Goal: Transaction & Acquisition: Subscribe to service/newsletter

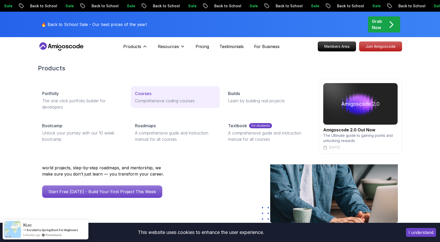
click at [159, 100] on p "Comprehensive coding courses" at bounding box center [175, 101] width 80 height 6
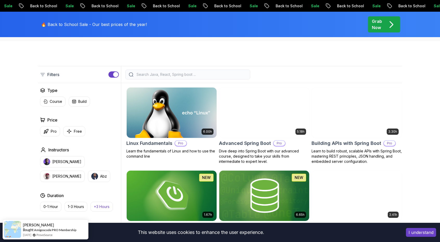
scroll to position [108, 0]
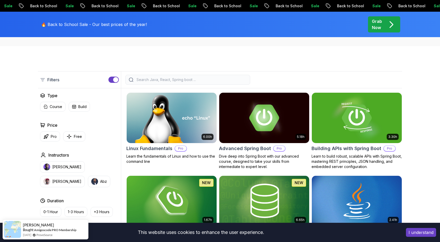
click at [168, 78] on input "search" at bounding box center [191, 79] width 111 height 5
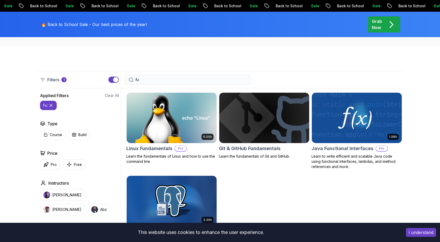
type input "f"
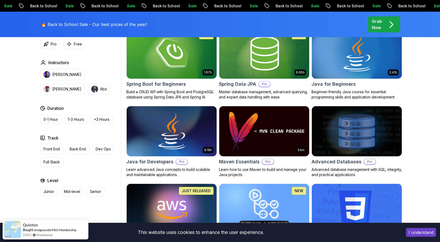
scroll to position [288, 0]
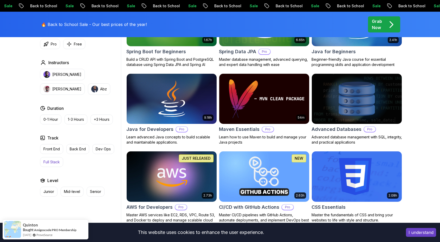
click at [52, 165] on button "Full Stack" at bounding box center [51, 162] width 23 height 10
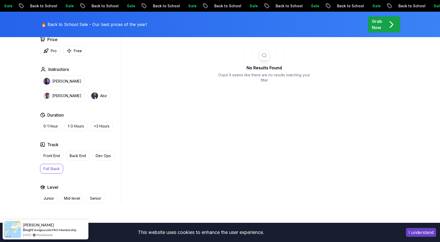
scroll to position [222, 0]
click at [55, 171] on button "Full Stack" at bounding box center [51, 169] width 23 height 10
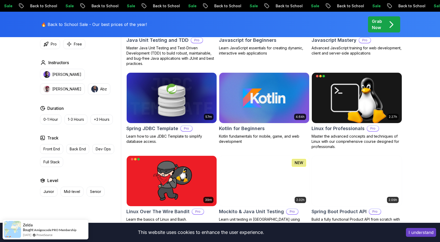
scroll to position [1070, 0]
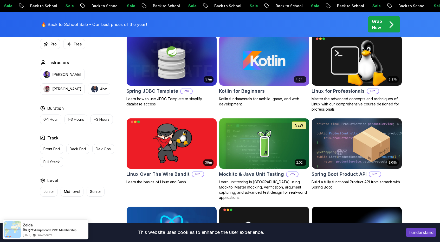
click at [345, 154] on img at bounding box center [357, 143] width 94 height 53
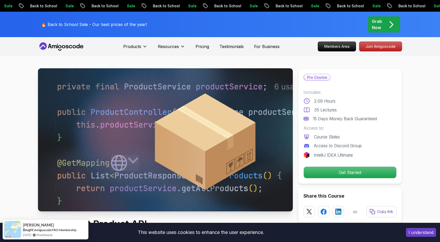
scroll to position [0, 0]
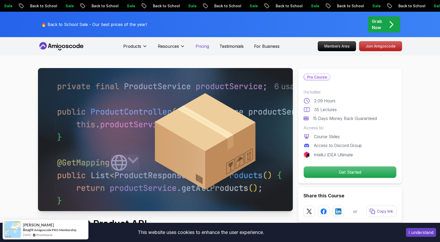
click at [204, 47] on p "Pricing" at bounding box center [203, 46] width 14 height 6
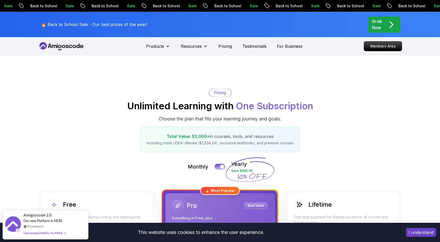
scroll to position [45, 0]
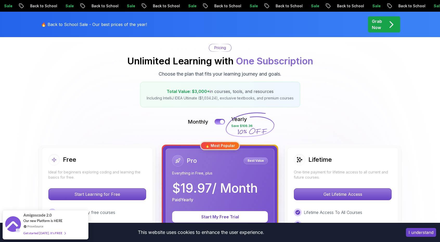
click at [235, 186] on p "$ 19.97 / Month" at bounding box center [215, 188] width 86 height 12
click at [220, 119] on button at bounding box center [219, 122] width 11 height 6
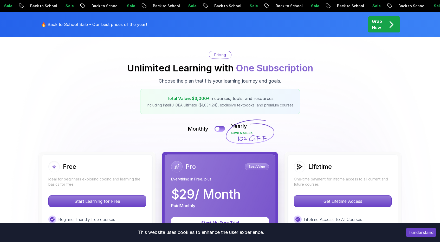
scroll to position [0, 0]
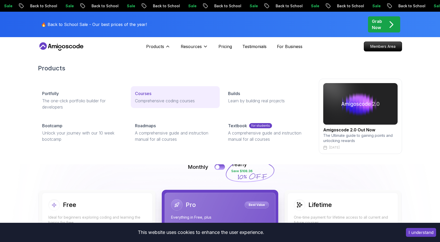
click at [146, 102] on p "Comprehensive coding courses" at bounding box center [175, 101] width 80 height 6
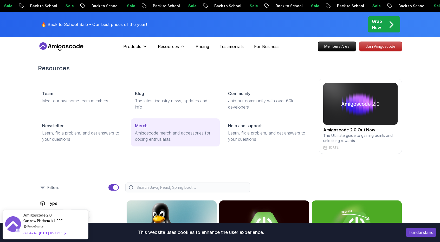
click at [174, 129] on div "Merch" at bounding box center [175, 126] width 80 height 6
click at [169, 138] on p "A comprehensive guide and instruction manual for all courses" at bounding box center [175, 136] width 80 height 12
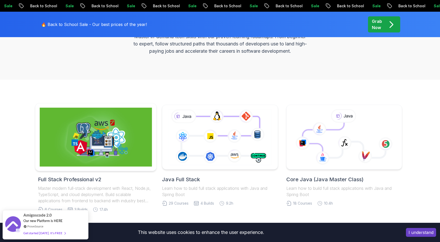
scroll to position [74, 0]
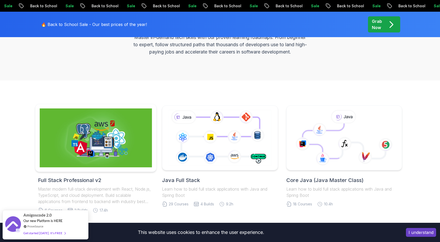
click at [86, 139] on img at bounding box center [96, 138] width 112 height 59
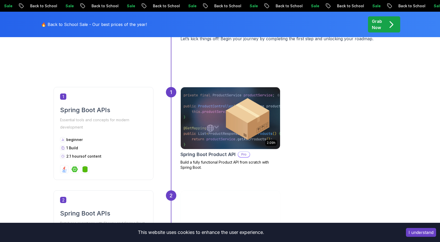
scroll to position [234, 0]
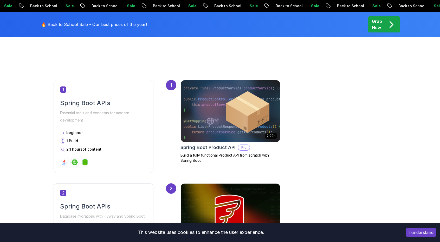
click at [134, 120] on p "Essential tools and concepts for modern development" at bounding box center [103, 117] width 87 height 15
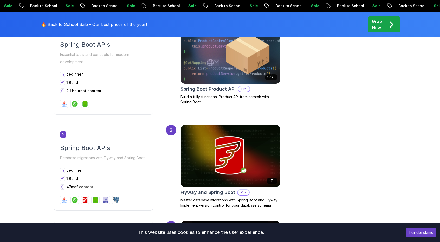
scroll to position [293, 0]
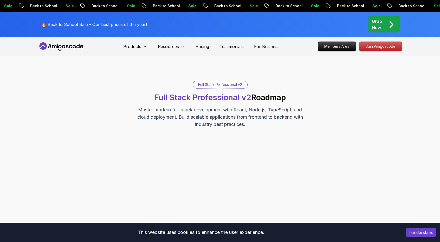
scroll to position [1, 0]
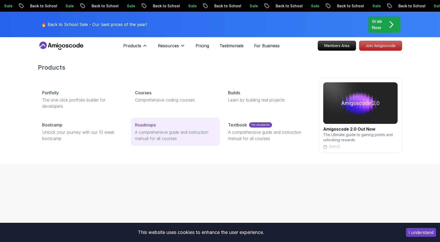
click at [157, 126] on div "Roadmaps" at bounding box center [175, 125] width 80 height 6
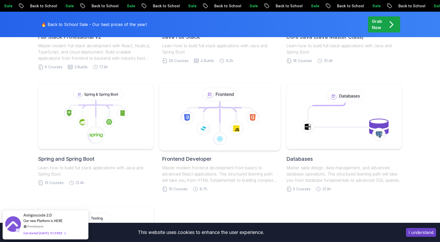
scroll to position [217, 0]
click at [107, 108] on icon at bounding box center [103, 107] width 14 height 10
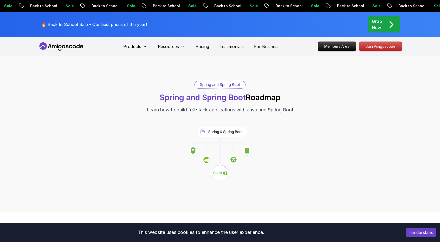
click at [383, 24] on div "Grab Now" at bounding box center [384, 24] width 24 height 12
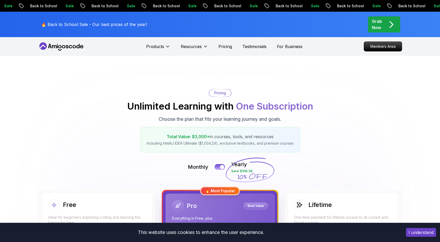
click at [383, 24] on div "Grab Now" at bounding box center [384, 24] width 24 height 12
click at [376, 24] on p "Grab Now" at bounding box center [377, 24] width 10 height 12
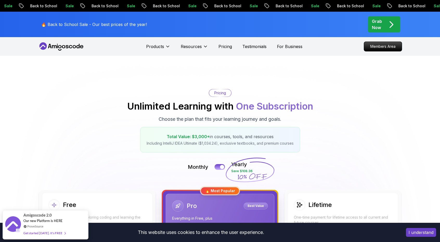
click at [384, 24] on div "Grab Now" at bounding box center [384, 24] width 24 height 12
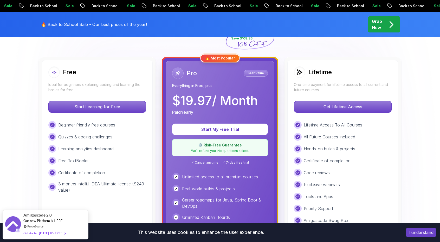
scroll to position [133, 0]
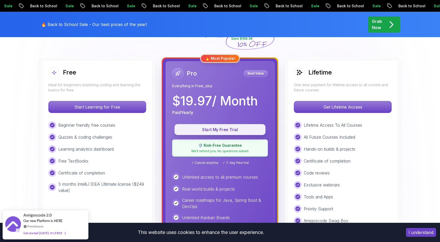
click at [221, 128] on p "Start My Free Trial" at bounding box center [220, 130] width 79 height 6
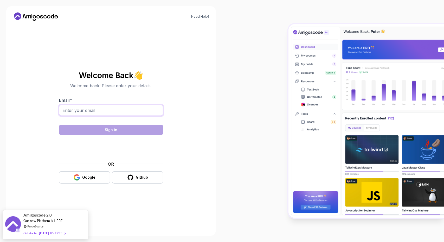
click at [134, 107] on input "Email *" at bounding box center [111, 110] width 104 height 11
type input "[EMAIL_ADDRESS][DOMAIN_NAME]"
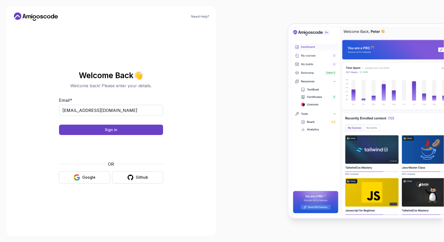
click at [208, 96] on div "Need Help? Welcome Back 👋 Welcome back! Please enter your details. Email * [EMA…" at bounding box center [111, 121] width 210 height 230
click at [117, 130] on div "Sign in" at bounding box center [111, 129] width 12 height 5
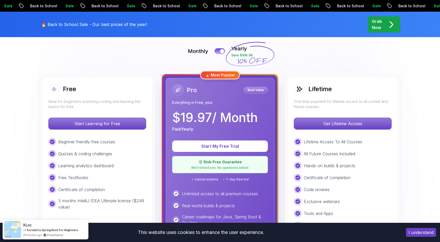
scroll to position [134, 0]
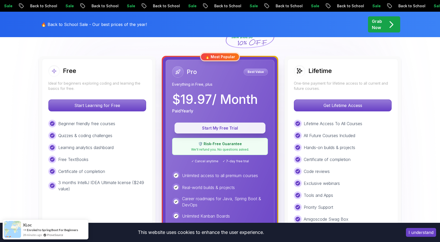
click at [229, 130] on p "Start My Free Trial" at bounding box center [220, 128] width 79 height 6
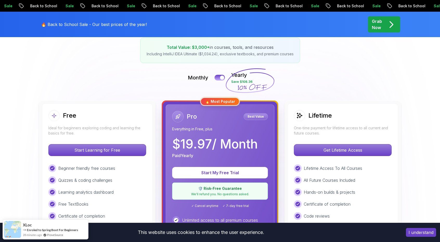
scroll to position [82, 0]
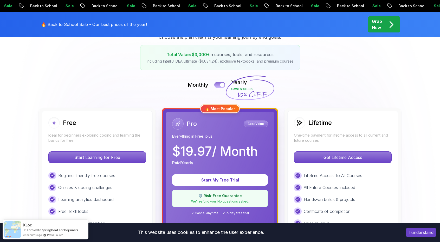
click at [216, 83] on button at bounding box center [219, 85] width 11 height 6
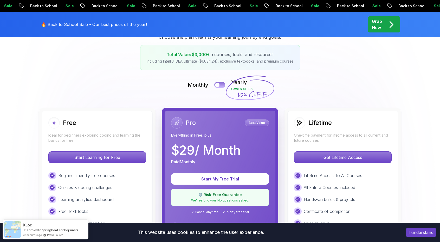
click at [216, 83] on div at bounding box center [217, 85] width 4 height 4
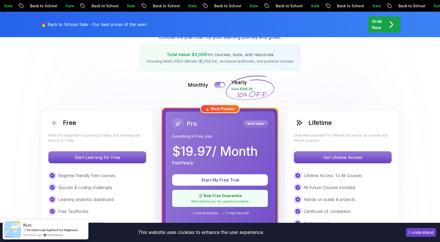
click at [216, 83] on button at bounding box center [219, 85] width 11 height 6
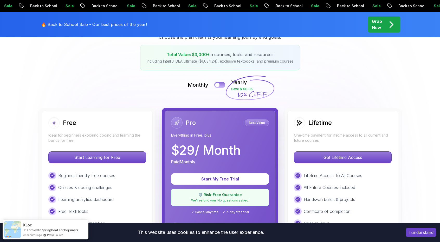
click at [220, 82] on button at bounding box center [219, 85] width 11 height 6
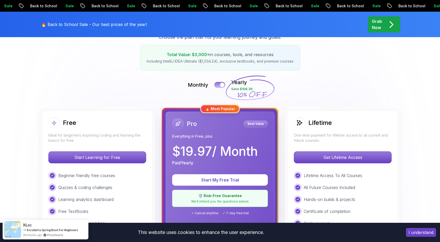
click at [220, 82] on button at bounding box center [219, 85] width 11 height 6
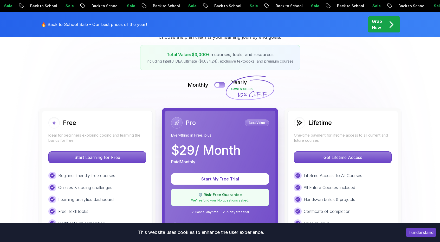
click at [221, 86] on button at bounding box center [219, 85] width 11 height 6
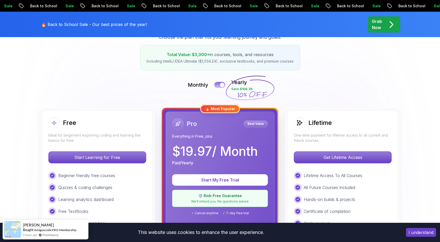
click at [221, 86] on div at bounding box center [222, 85] width 4 height 4
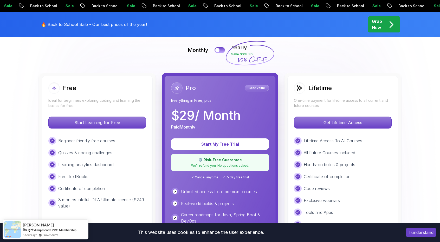
scroll to position [160, 0]
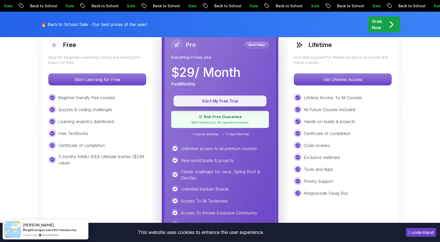
click at [230, 102] on p "Start My Free Trial" at bounding box center [219, 101] width 81 height 6
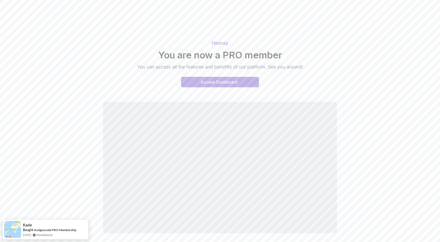
click at [223, 83] on div "Access Dashboard" at bounding box center [219, 82] width 37 height 6
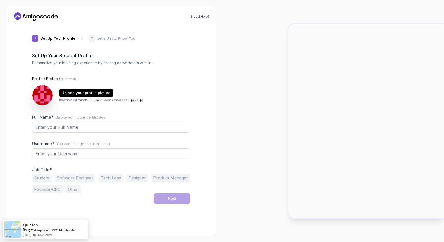
type input "silentbison6af4a"
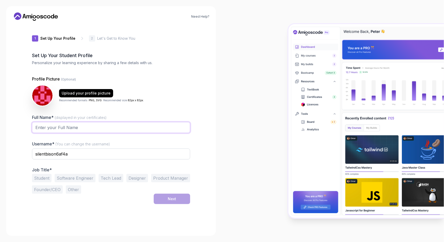
click at [84, 129] on input "Full Name* (displayed in your certificates)" at bounding box center [111, 127] width 158 height 11
type input "Amine"
click at [107, 153] on input "silentbison6af4a" at bounding box center [111, 154] width 158 height 11
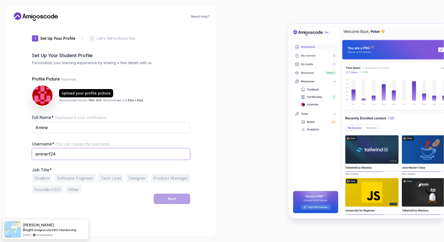
type input "aminerf24"
click at [201, 155] on div "Need Help? 1 Set Up Your Profile 1 Set Up Your Profile 2 Let's Get to Know You …" at bounding box center [111, 121] width 210 height 230
click at [82, 178] on button "Software Engineer" at bounding box center [75, 178] width 41 height 8
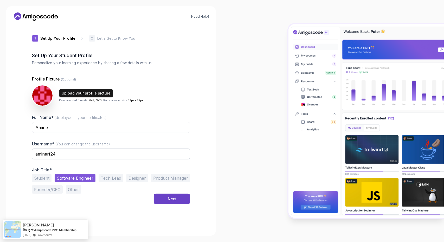
click at [94, 95] on div "Upload your profile picture" at bounding box center [86, 93] width 49 height 5
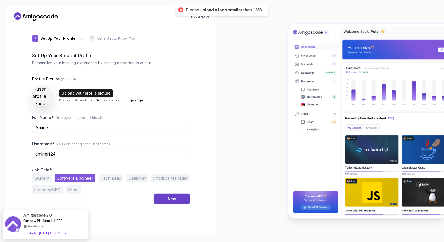
click at [69, 93] on div "Upload your profile picture" at bounding box center [86, 93] width 49 height 5
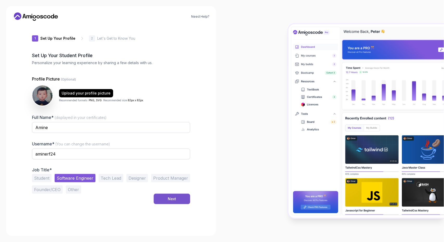
click at [173, 200] on div "Next" at bounding box center [172, 199] width 8 height 5
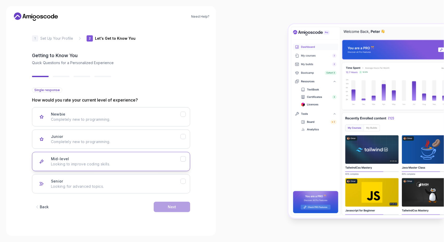
click at [138, 163] on p "Looking to improve coding skills." at bounding box center [116, 164] width 130 height 5
click at [175, 207] on div "Next" at bounding box center [172, 207] width 8 height 5
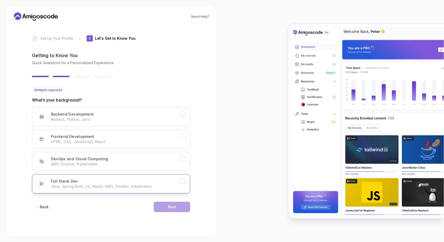
click at [120, 182] on div "Full Stack Dev Java, Spring Boot, JS, React, AWS, Docker, Kubernetes" at bounding box center [116, 184] width 130 height 10
click at [173, 207] on div "Next" at bounding box center [172, 207] width 8 height 5
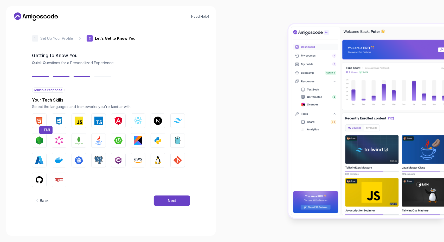
click at [39, 119] on img "button" at bounding box center [39, 121] width 8 height 8
click at [56, 121] on img "button" at bounding box center [59, 121] width 8 height 8
click at [74, 121] on button "JavaScript" at bounding box center [79, 121] width 15 height 15
click at [116, 143] on img "button" at bounding box center [118, 141] width 8 height 8
click at [99, 143] on img "button" at bounding box center [98, 141] width 8 height 8
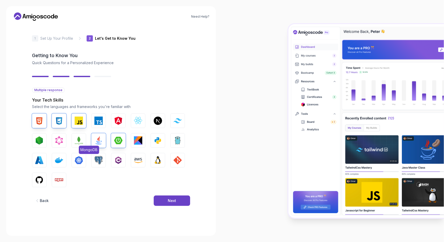
click at [82, 144] on img "button" at bounding box center [79, 141] width 8 height 8
click at [40, 142] on img "button" at bounding box center [39, 141] width 8 height 8
click at [58, 163] on img "button" at bounding box center [59, 160] width 8 height 8
click at [99, 161] on img "button" at bounding box center [98, 160] width 8 height 8
click at [177, 160] on img "button" at bounding box center [177, 160] width 8 height 8
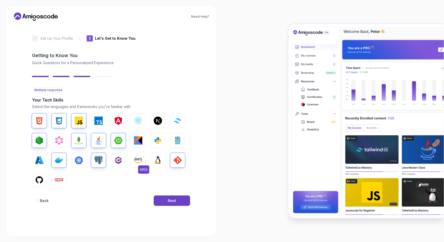
click at [138, 162] on img "button" at bounding box center [138, 160] width 8 height 8
click at [40, 178] on img "button" at bounding box center [39, 180] width 8 height 8
click at [57, 179] on img "button" at bounding box center [59, 180] width 8 height 8
click at [161, 199] on button "Next" at bounding box center [172, 201] width 36 height 10
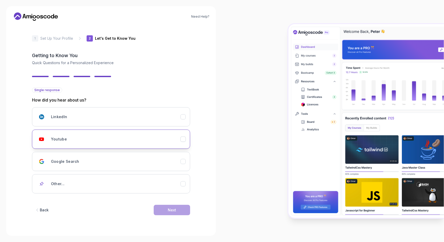
click at [123, 144] on button "Youtube" at bounding box center [111, 139] width 158 height 19
click at [180, 207] on button "Next" at bounding box center [172, 210] width 36 height 10
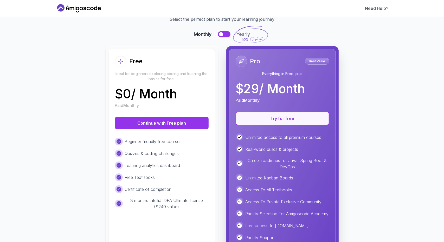
scroll to position [16, 0]
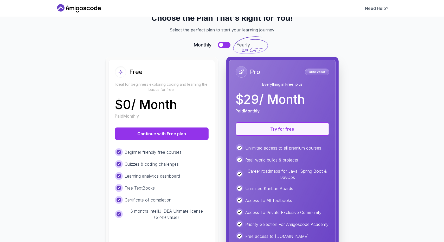
click at [287, 131] on button "Try for free" at bounding box center [283, 130] width 94 height 14
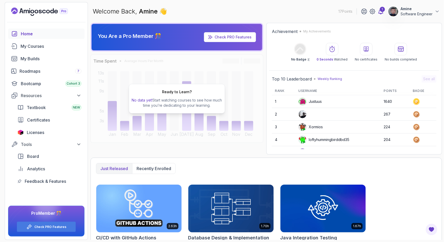
click at [378, 12] on icon at bounding box center [381, 11] width 6 height 6
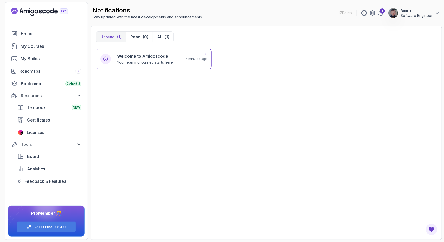
click at [158, 61] on p "Your learning journey starts here" at bounding box center [145, 62] width 56 height 5
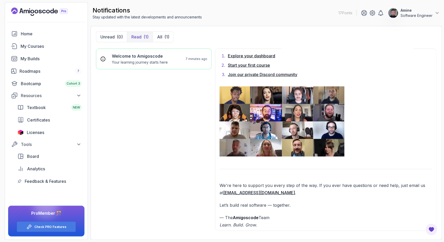
scroll to position [387, 0]
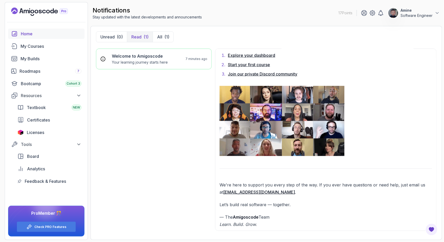
click at [37, 38] on link "Home" at bounding box center [46, 34] width 76 height 10
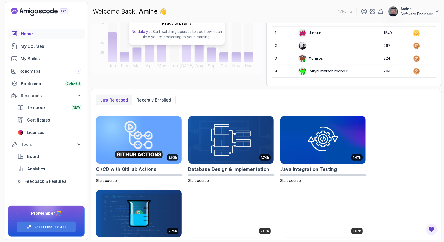
scroll to position [68, 0]
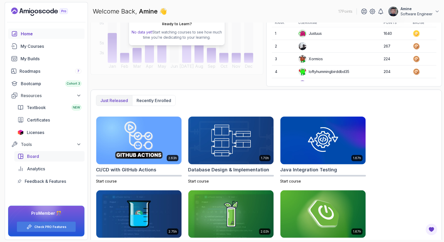
click at [48, 156] on div "Board" at bounding box center [54, 156] width 54 height 6
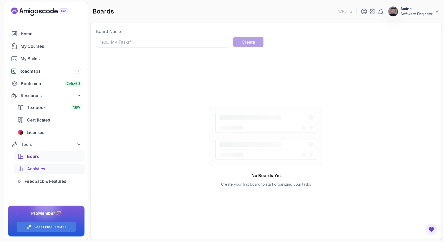
click at [61, 167] on div "Analytics" at bounding box center [54, 169] width 54 height 6
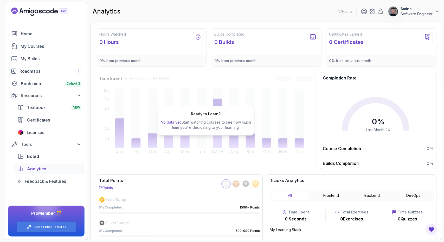
scroll to position [23, 0]
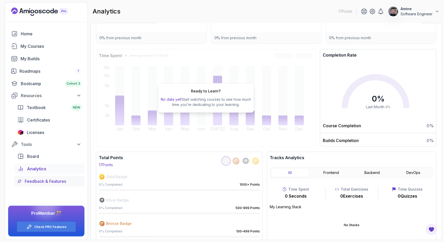
click at [46, 178] on link "Feedback & Features" at bounding box center [49, 181] width 70 height 10
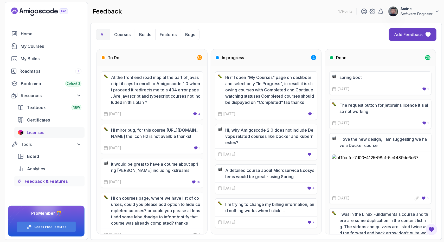
click at [42, 128] on link "Licenses" at bounding box center [49, 132] width 70 height 10
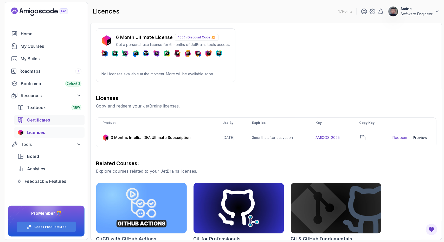
click at [54, 124] on link "Certificates" at bounding box center [49, 120] width 70 height 10
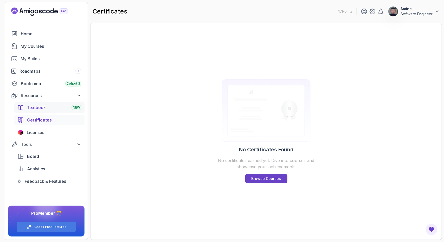
click at [57, 106] on div "Textbook NEW" at bounding box center [54, 108] width 55 height 6
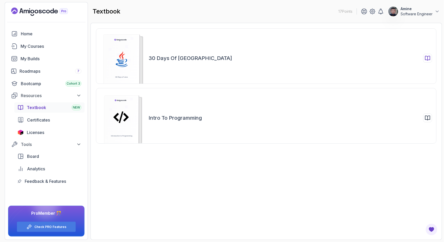
click at [415, 56] on div "30 Days of Java" at bounding box center [291, 58] width 284 height 9
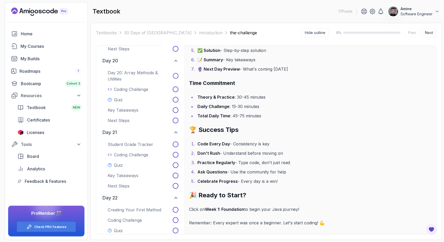
scroll to position [794, 0]
click at [33, 86] on div "Bootcamp Cohort 3" at bounding box center [51, 84] width 61 height 6
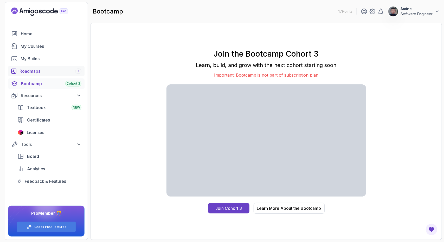
click at [51, 69] on div "Roadmaps 7" at bounding box center [51, 71] width 62 height 6
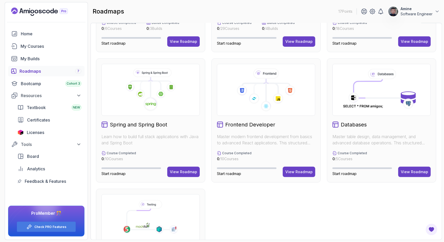
scroll to position [105, 0]
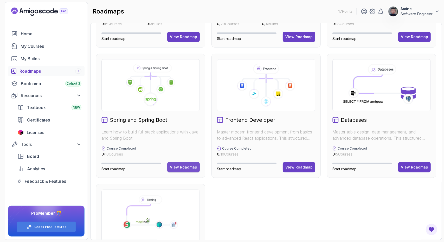
click at [184, 166] on div "View Roadmap" at bounding box center [183, 167] width 27 height 5
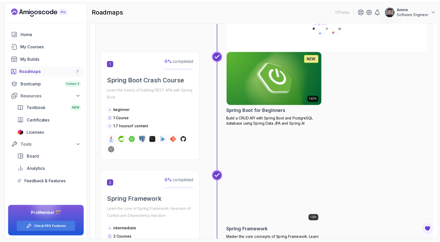
scroll to position [84, 0]
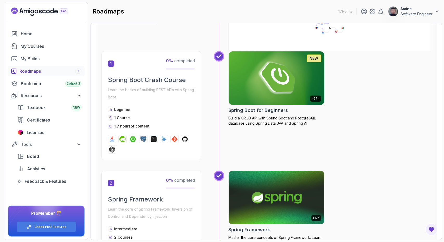
click at [266, 80] on img at bounding box center [276, 78] width 100 height 56
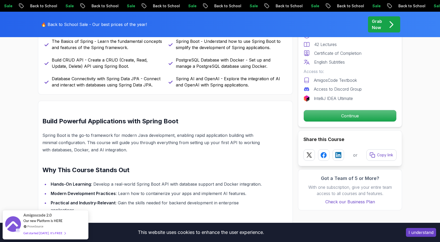
scroll to position [266, 0]
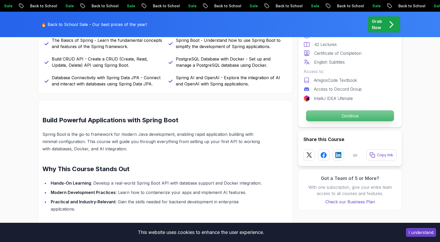
click at [349, 115] on p "Continue" at bounding box center [350, 116] width 88 height 11
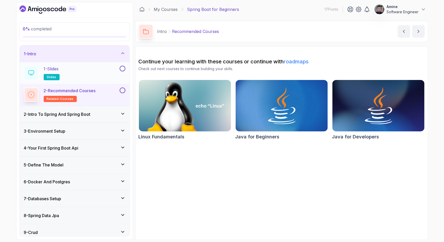
click at [106, 72] on div "1 - Slides slides" at bounding box center [71, 73] width 95 height 15
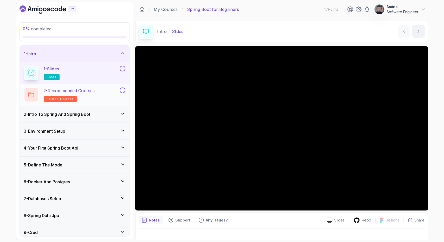
click at [90, 92] on p "2 - Recommended Courses" at bounding box center [69, 91] width 51 height 6
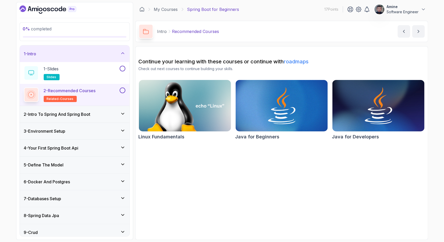
click at [73, 112] on h3 "2 - Intro To Spring And Spring Boot" at bounding box center [57, 114] width 67 height 6
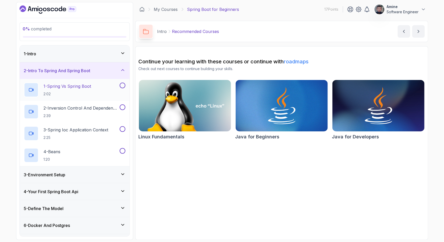
click at [89, 84] on p "1 - Spring Vs Spring Boot" at bounding box center [68, 86] width 48 height 6
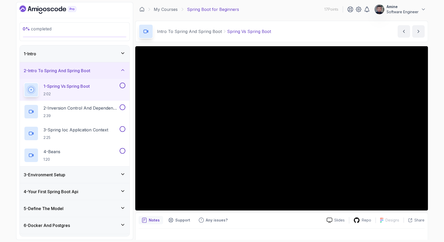
click at [430, 126] on section "0 % completed 1 - Intro 2 - Intro To Spring And Spring Boot 1 - Spring Vs Sprin…" at bounding box center [222, 121] width 416 height 242
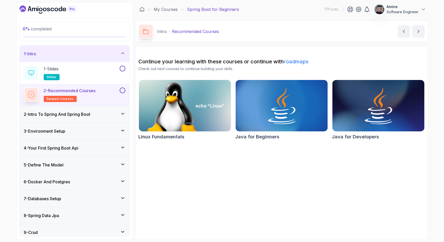
click at [43, 8] on icon "Dashboard" at bounding box center [48, 9] width 57 height 8
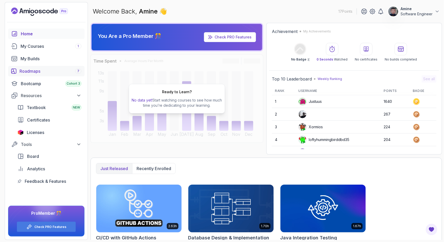
click at [65, 70] on div "Roadmaps 7" at bounding box center [51, 71] width 62 height 6
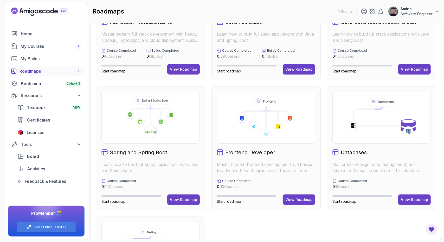
scroll to position [73, 0]
click at [178, 201] on div "View Roadmap" at bounding box center [183, 199] width 27 height 5
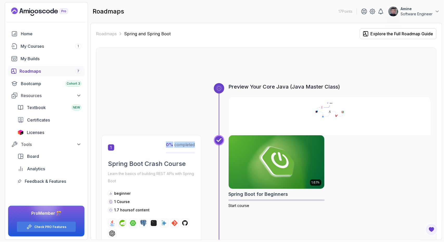
drag, startPoint x: 162, startPoint y: 142, endPoint x: 195, endPoint y: 146, distance: 32.5
click at [195, 146] on div "1 0 % completed" at bounding box center [151, 148] width 87 height 12
click at [195, 146] on span "0 % completed" at bounding box center [180, 144] width 29 height 5
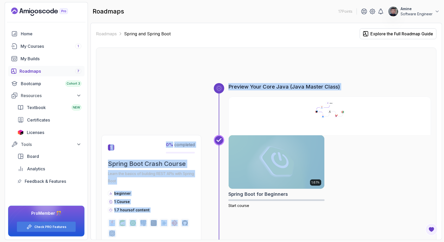
drag, startPoint x: 224, startPoint y: 88, endPoint x: 351, endPoint y: 171, distance: 151.2
click at [351, 171] on div "1.67h Spring Boot for Beginners Start course" at bounding box center [329, 189] width 203 height 109
drag, startPoint x: 209, startPoint y: 80, endPoint x: 367, endPoint y: 151, distance: 173.5
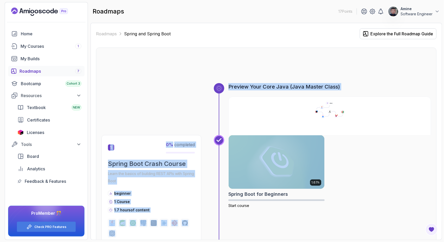
click at [367, 151] on div "1.67h Spring Boot for Beginners Start course" at bounding box center [329, 189] width 203 height 109
drag, startPoint x: 213, startPoint y: 50, endPoint x: 361, endPoint y: 179, distance: 195.7
click at [361, 179] on div "1.67h Spring Boot for Beginners Start course" at bounding box center [329, 189] width 203 height 109
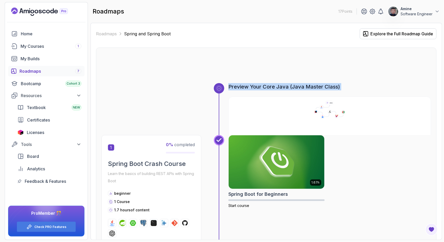
drag, startPoint x: 213, startPoint y: 80, endPoint x: 378, endPoint y: 106, distance: 167.2
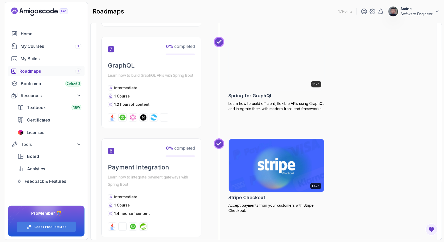
scroll to position [766, 0]
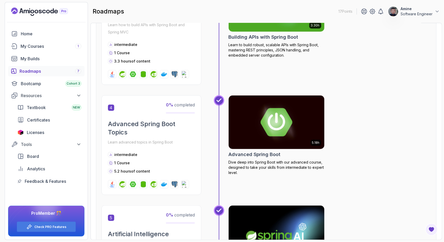
click at [367, 115] on div "5.18h Advanced Spring Boot Dive deep into Spring Boot with our advanced course,…" at bounding box center [329, 145] width 203 height 100
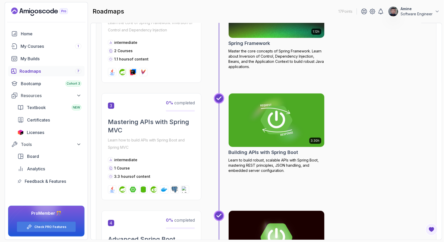
scroll to position [271, 0]
click at [423, 10] on p "Amine" at bounding box center [417, 8] width 32 height 5
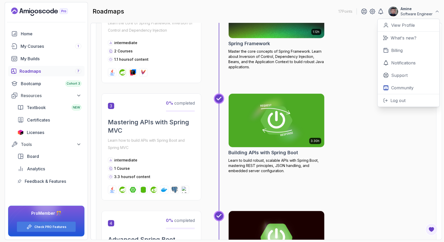
click at [403, 121] on div "3.30h Building APIs with Spring Boot Learn to build robust, scalable APIs with …" at bounding box center [329, 147] width 203 height 107
